Goal: Task Accomplishment & Management: Use online tool/utility

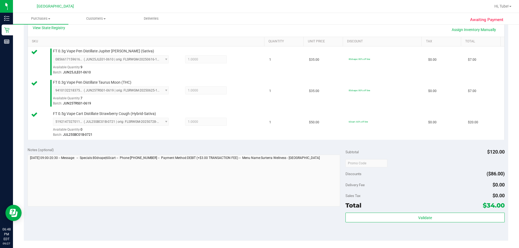
scroll to position [135, 0]
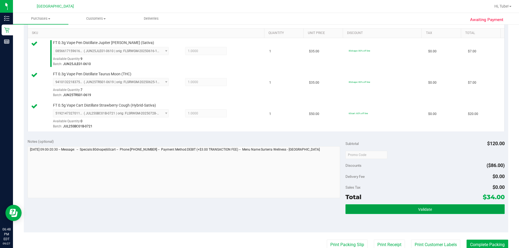
drag, startPoint x: 394, startPoint y: 212, endPoint x: 394, endPoint y: 209, distance: 3.0
click at [394, 213] on button "Validate" at bounding box center [424, 209] width 159 height 10
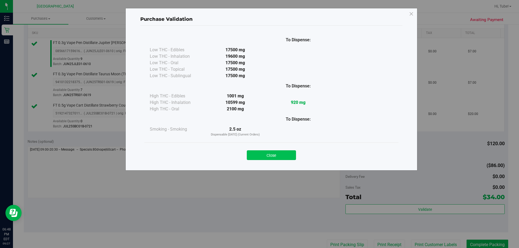
click at [279, 155] on button "Close" at bounding box center [271, 155] width 49 height 10
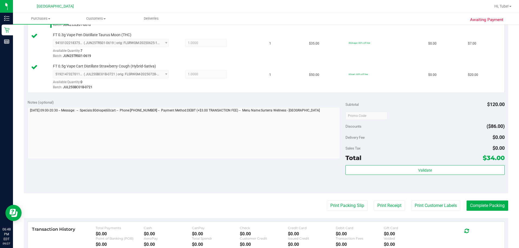
scroll to position [216, 0]
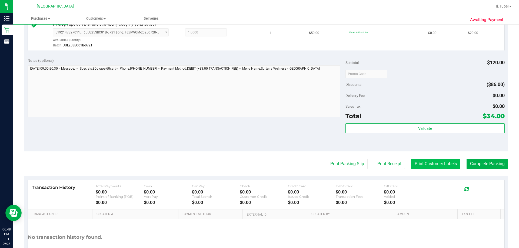
click at [435, 163] on button "Print Customer Labels" at bounding box center [435, 164] width 49 height 10
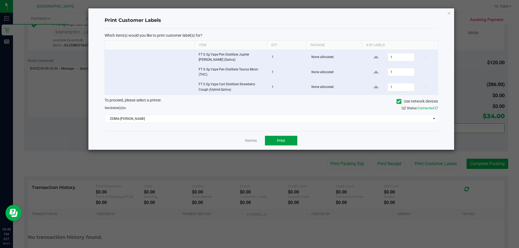
click at [278, 142] on span "Print" at bounding box center [281, 141] width 8 height 4
click at [255, 143] on app-cancel-button "Dismiss" at bounding box center [251, 141] width 12 height 6
click at [249, 139] on link "Dismiss" at bounding box center [251, 141] width 12 height 5
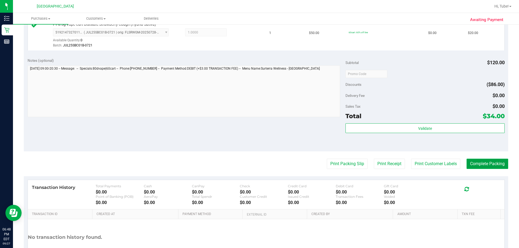
click at [488, 166] on button "Complete Packing" at bounding box center [487, 164] width 42 height 10
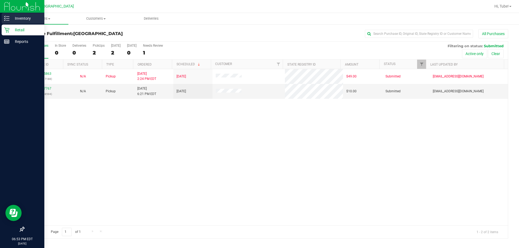
click at [9, 17] on icon at bounding box center [6, 18] width 5 height 5
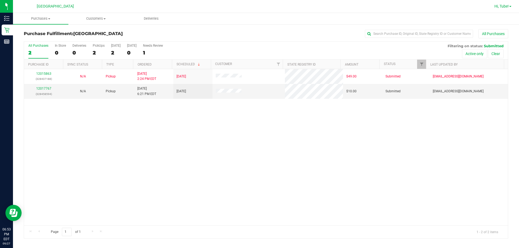
click at [508, 6] on span "Hi, Tube!" at bounding box center [501, 6] width 14 height 4
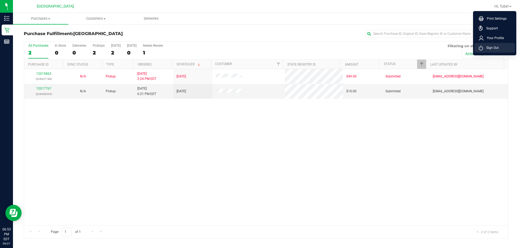
click at [498, 51] on li "Sign Out" at bounding box center [494, 48] width 41 height 10
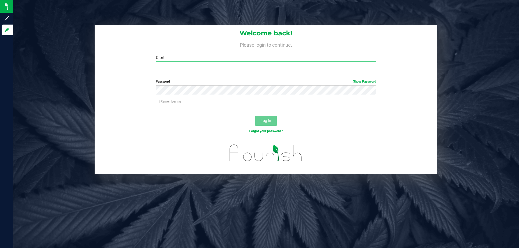
click at [221, 63] on input "Email" at bounding box center [266, 66] width 220 height 10
type input "[EMAIL_ADDRESS][DOMAIN_NAME]"
click at [255, 116] on button "Log In" at bounding box center [266, 121] width 22 height 10
